Goal: Check status: Check status

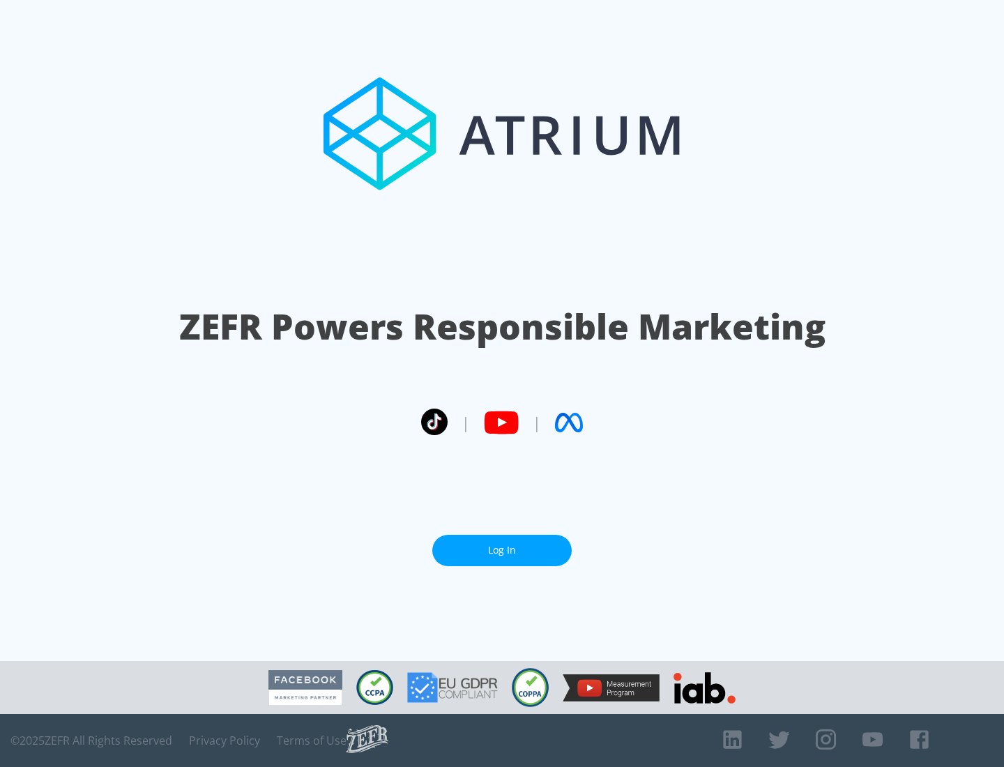
click at [502, 550] on link "Log In" at bounding box center [501, 550] width 139 height 31
